Goal: Task Accomplishment & Management: Complete application form

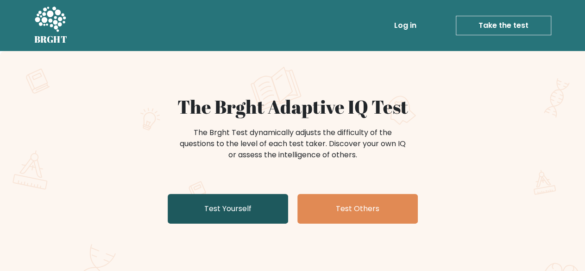
click at [244, 212] on link "Test Yourself" at bounding box center [228, 209] width 120 height 30
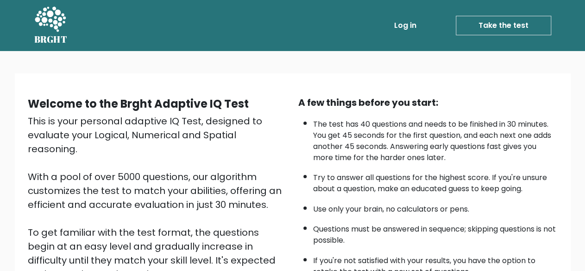
scroll to position [93, 0]
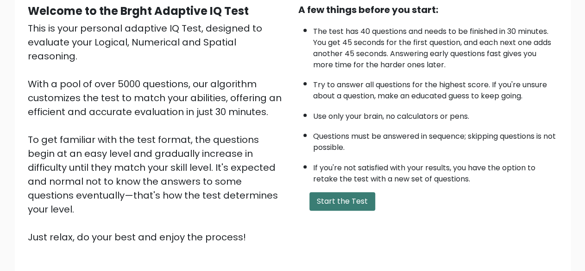
click at [357, 194] on button "Start the Test" at bounding box center [343, 201] width 66 height 19
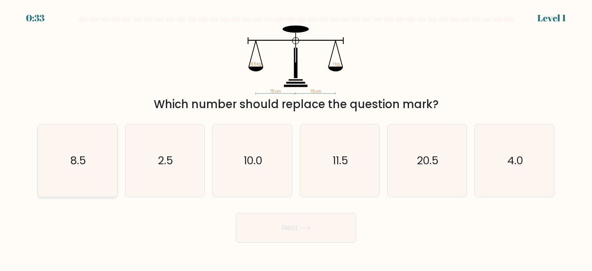
click at [79, 161] on text "8.5" at bounding box center [78, 159] width 16 height 15
click at [296, 138] on input "a. 8.5" at bounding box center [296, 136] width 0 height 2
radio input "true"
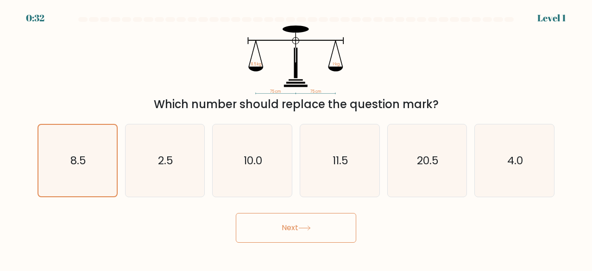
click at [301, 232] on button "Next" at bounding box center [296, 228] width 120 height 30
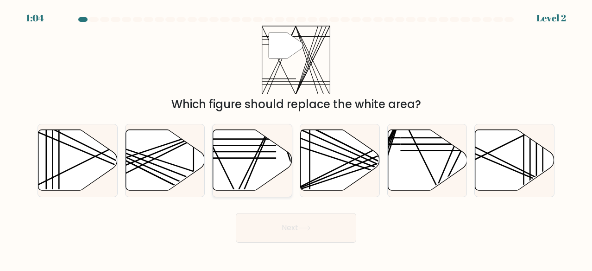
click at [267, 170] on icon at bounding box center [252, 160] width 79 height 61
click at [296, 138] on input "c." at bounding box center [296, 136] width 0 height 2
radio input "true"
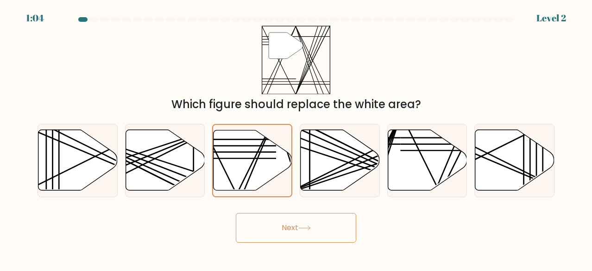
click at [310, 216] on button "Next" at bounding box center [296, 228] width 120 height 30
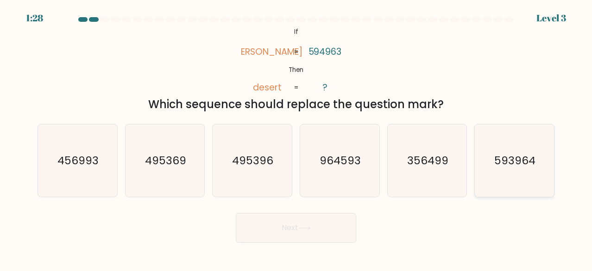
click at [524, 181] on icon "593964" at bounding box center [514, 160] width 72 height 72
click at [297, 138] on input "f. 593964" at bounding box center [296, 136] width 0 height 2
radio input "true"
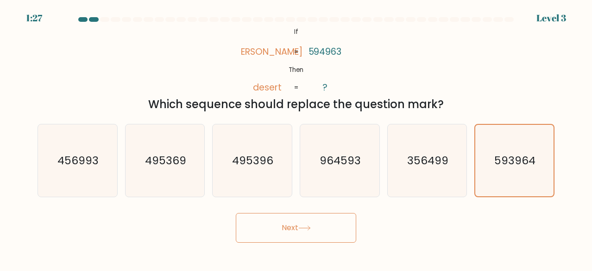
click at [315, 224] on button "Next" at bounding box center [296, 228] width 120 height 30
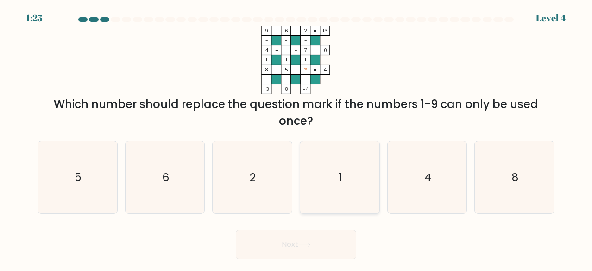
click at [329, 168] on icon "1" at bounding box center [340, 177] width 72 height 72
click at [297, 138] on input "d. 1" at bounding box center [296, 136] width 0 height 2
radio input "true"
click at [318, 242] on button "Next" at bounding box center [296, 244] width 120 height 30
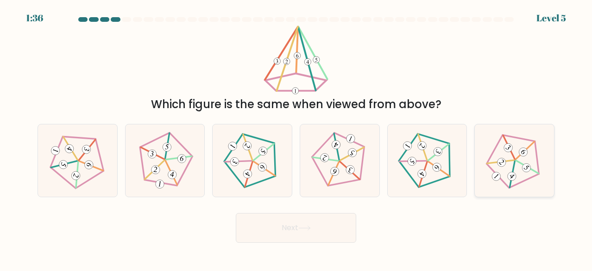
click at [501, 186] on icon at bounding box center [515, 160] width 58 height 58
click at [297, 138] on input "f." at bounding box center [296, 136] width 0 height 2
radio input "true"
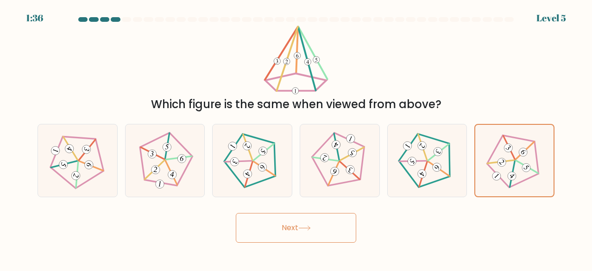
click at [272, 222] on button "Next" at bounding box center [296, 228] width 120 height 30
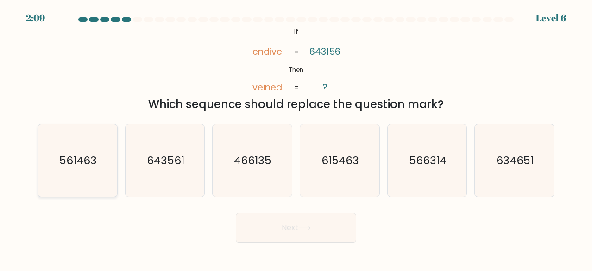
click at [70, 174] on icon "561463" at bounding box center [77, 160] width 72 height 72
click at [296, 138] on input "a. 561463" at bounding box center [296, 136] width 0 height 2
radio input "true"
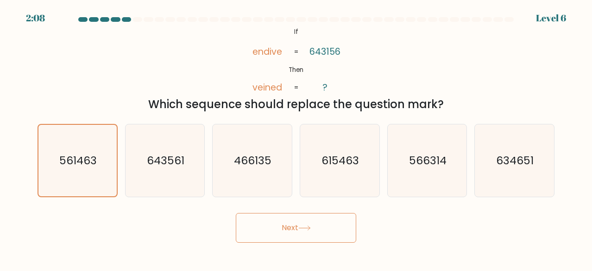
click at [310, 233] on button "Next" at bounding box center [296, 228] width 120 height 30
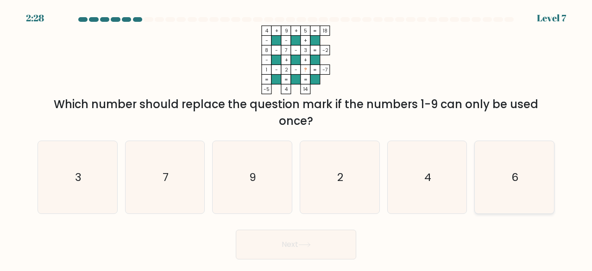
click at [513, 178] on text "6" at bounding box center [515, 176] width 7 height 15
click at [297, 138] on input "f. 6" at bounding box center [296, 136] width 0 height 2
radio input "true"
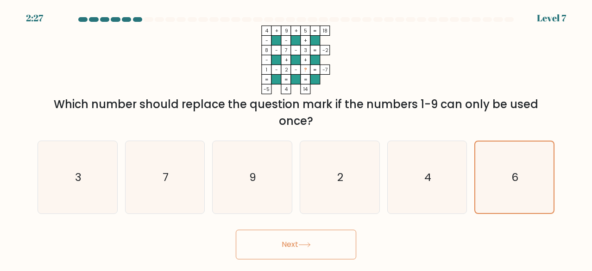
click at [352, 244] on button "Next" at bounding box center [296, 244] width 120 height 30
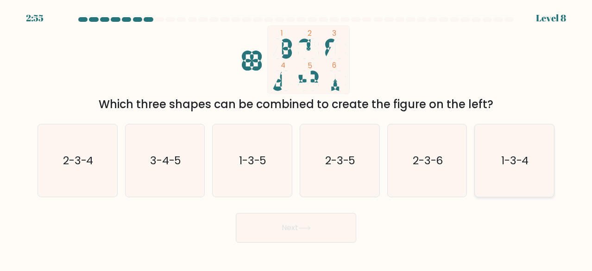
click at [514, 162] on text "1-3-4" at bounding box center [515, 159] width 28 height 15
click at [297, 138] on input "f. 1-3-4" at bounding box center [296, 136] width 0 height 2
radio input "true"
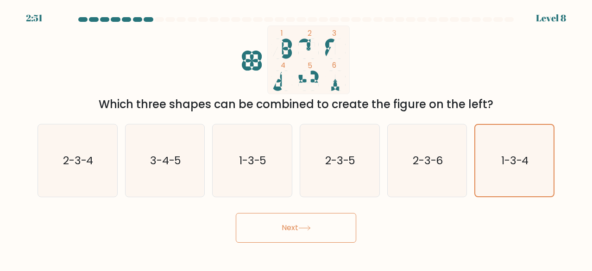
click at [307, 239] on button "Next" at bounding box center [296, 228] width 120 height 30
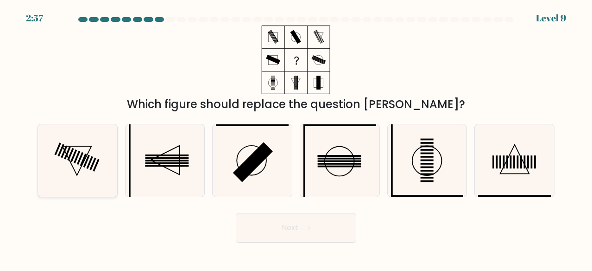
click at [87, 165] on icon at bounding box center [77, 160] width 72 height 72
click at [296, 138] on input "a." at bounding box center [296, 136] width 0 height 2
radio input "true"
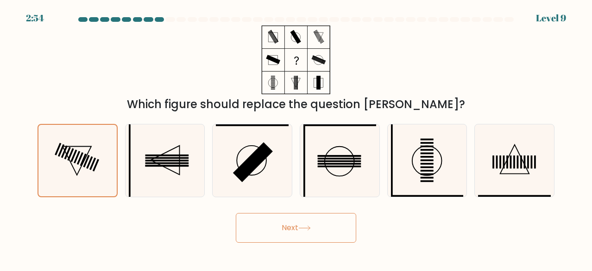
click at [306, 228] on icon at bounding box center [304, 227] width 13 height 5
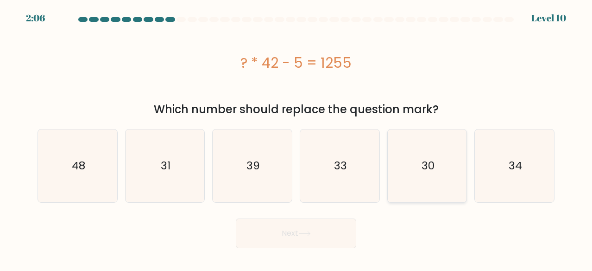
click at [430, 160] on text "30" at bounding box center [428, 165] width 13 height 15
click at [297, 138] on input "e. 30" at bounding box center [296, 136] width 0 height 2
radio input "true"
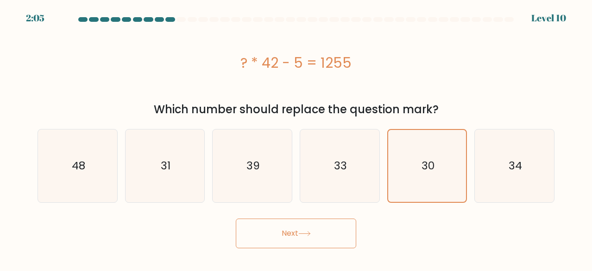
click at [315, 234] on button "Next" at bounding box center [296, 233] width 120 height 30
click at [298, 238] on button "Next" at bounding box center [296, 233] width 120 height 30
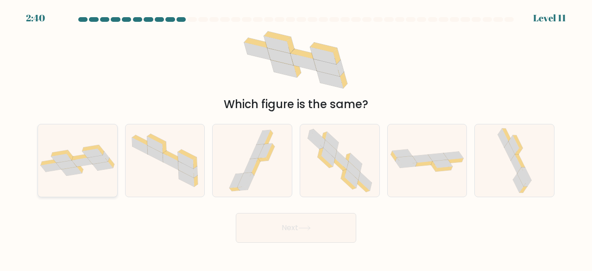
click at [104, 185] on div at bounding box center [78, 160] width 80 height 73
click at [296, 138] on input "a." at bounding box center [296, 136] width 0 height 2
radio input "true"
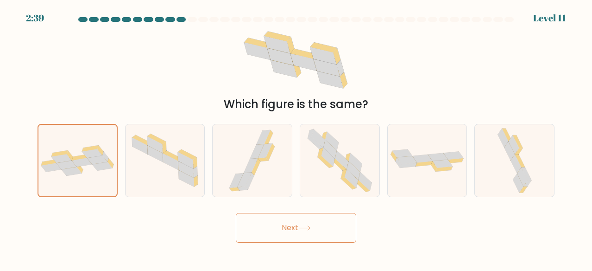
click at [297, 232] on button "Next" at bounding box center [296, 228] width 120 height 30
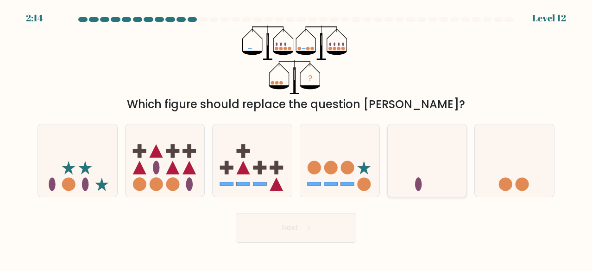
click at [441, 169] on icon at bounding box center [427, 159] width 79 height 65
click at [297, 138] on input "e." at bounding box center [296, 136] width 0 height 2
radio input "true"
click at [292, 234] on button "Next" at bounding box center [296, 228] width 120 height 30
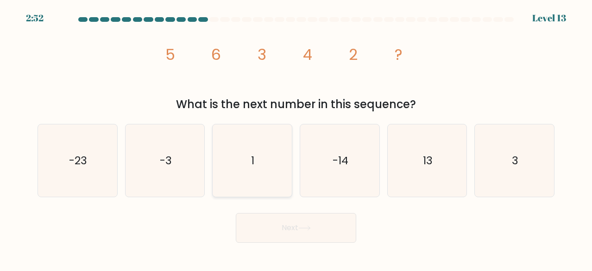
click at [233, 162] on icon "1" at bounding box center [252, 160] width 72 height 72
click at [296, 138] on input "c. 1" at bounding box center [296, 136] width 0 height 2
radio input "true"
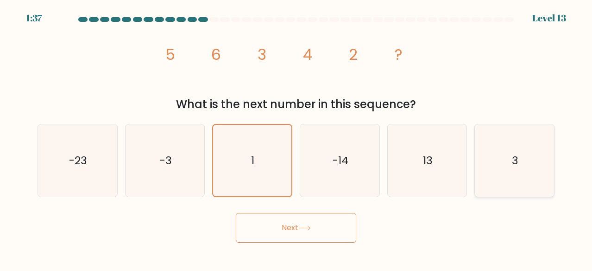
click at [535, 173] on icon "3" at bounding box center [514, 160] width 72 height 72
click at [297, 138] on input "f. 3" at bounding box center [296, 136] width 0 height 2
radio input "true"
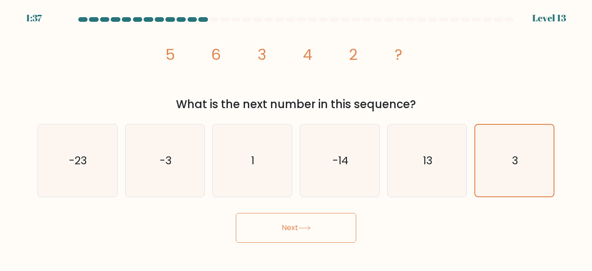
click at [310, 235] on button "Next" at bounding box center [296, 228] width 120 height 30
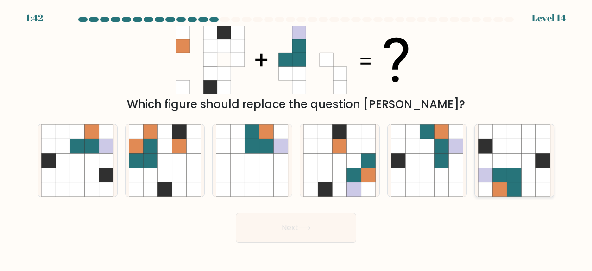
click at [542, 173] on icon at bounding box center [543, 174] width 14 height 14
click at [297, 138] on input "f." at bounding box center [296, 136] width 0 height 2
radio input "true"
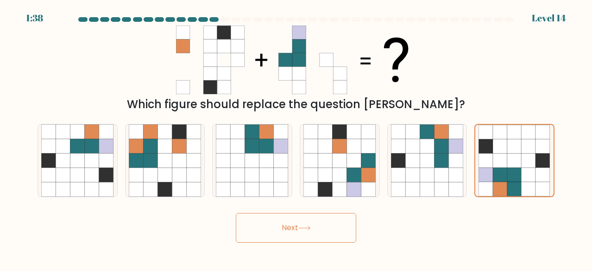
click at [309, 235] on button "Next" at bounding box center [296, 228] width 120 height 30
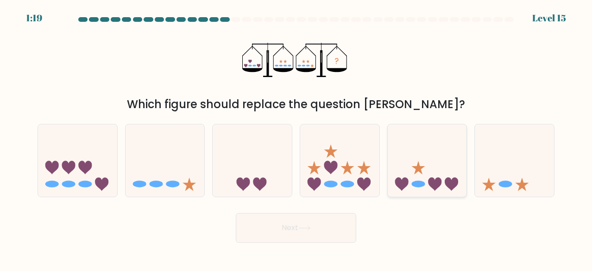
click at [420, 177] on icon at bounding box center [427, 159] width 79 height 65
click at [297, 138] on input "e." at bounding box center [296, 136] width 0 height 2
radio input "true"
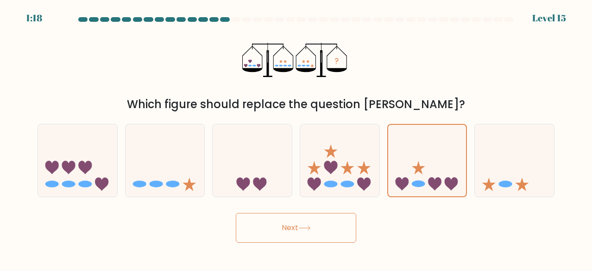
click at [302, 234] on button "Next" at bounding box center [296, 228] width 120 height 30
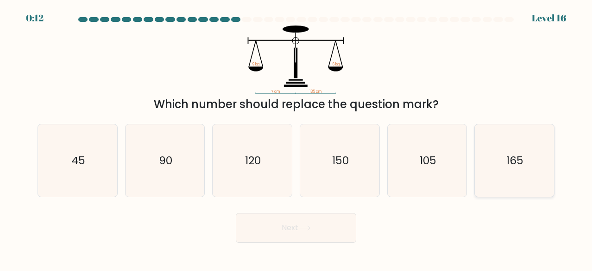
click at [523, 179] on icon "165" at bounding box center [514, 160] width 72 height 72
click at [297, 138] on input "f. 165" at bounding box center [296, 136] width 0 height 2
radio input "true"
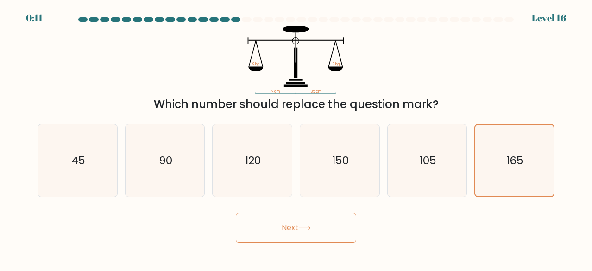
click at [336, 238] on button "Next" at bounding box center [296, 228] width 120 height 30
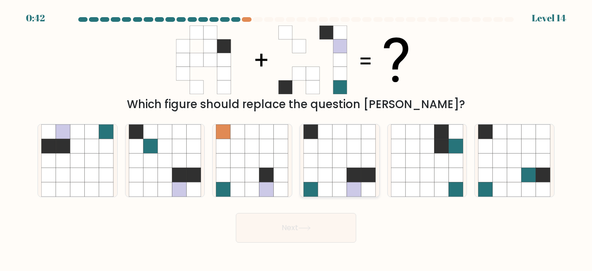
click at [342, 183] on icon at bounding box center [340, 189] width 14 height 14
click at [297, 138] on input "d." at bounding box center [296, 136] width 0 height 2
radio input "true"
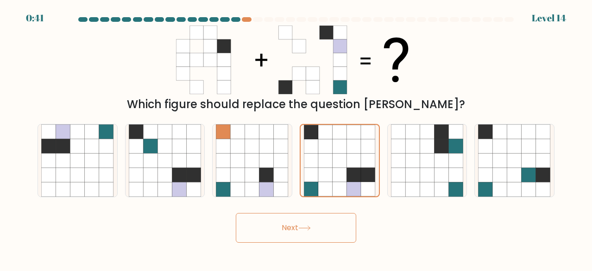
click at [323, 233] on button "Next" at bounding box center [296, 228] width 120 height 30
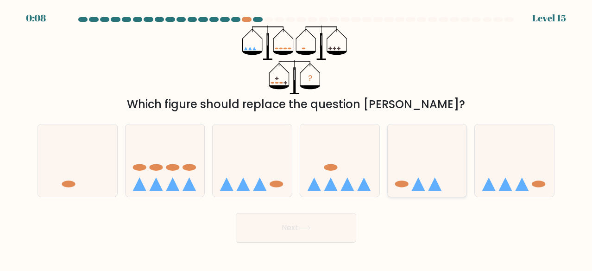
click at [409, 186] on icon at bounding box center [427, 159] width 79 height 65
click at [297, 138] on input "e." at bounding box center [296, 136] width 0 height 2
radio input "true"
click at [331, 223] on button "Next" at bounding box center [296, 228] width 120 height 30
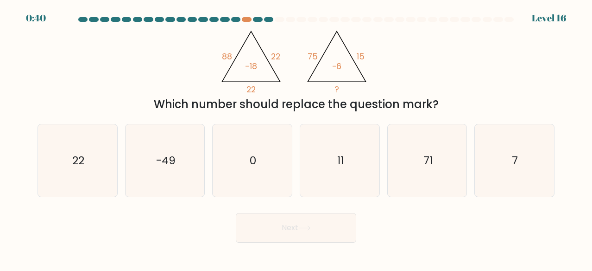
click at [422, 58] on div "@import url('https://fonts.googleapis.com/css?family=Abril+Fatface:400,100,100i…" at bounding box center [296, 68] width 528 height 87
click at [540, 170] on icon "7" at bounding box center [514, 160] width 72 height 72
click at [297, 138] on input "f. 7" at bounding box center [296, 136] width 0 height 2
radio input "true"
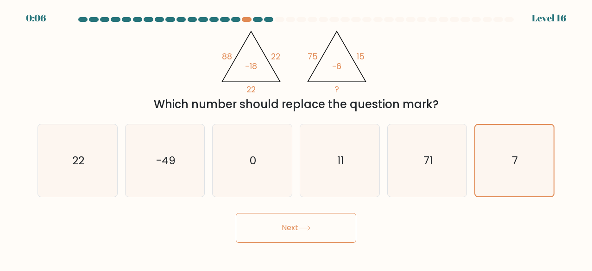
click at [381, 171] on div "d. 11" at bounding box center [340, 160] width 88 height 73
click at [351, 172] on icon "11" at bounding box center [340, 160] width 72 height 72
click at [297, 138] on input "d. 11" at bounding box center [296, 136] width 0 height 2
radio input "true"
